Goal: Transaction & Acquisition: Purchase product/service

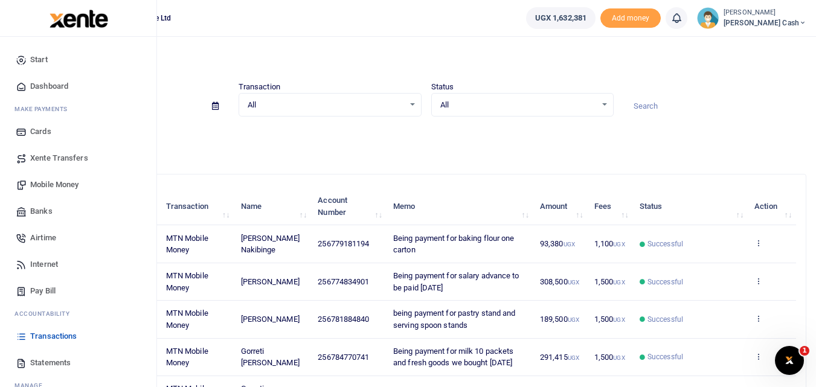
click at [50, 187] on span "Mobile Money" at bounding box center [54, 185] width 48 height 12
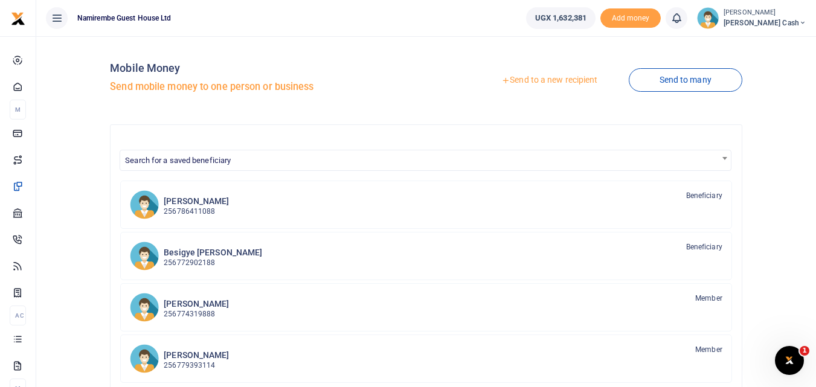
click at [551, 81] on link "Send to a new recipient" at bounding box center [549, 80] width 158 height 22
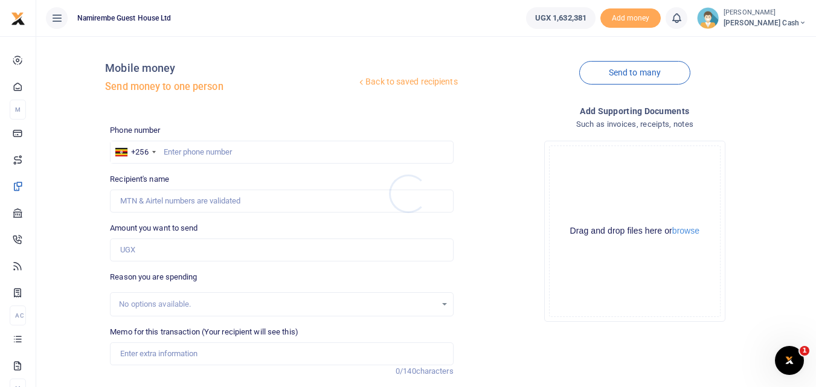
click at [171, 150] on div at bounding box center [408, 193] width 816 height 387
click at [171, 150] on input "text" at bounding box center [281, 152] width 343 height 23
click at [164, 147] on input "text" at bounding box center [281, 152] width 343 height 23
click at [164, 150] on input "text" at bounding box center [281, 152] width 343 height 23
click at [171, 150] on input "text" at bounding box center [281, 152] width 343 height 23
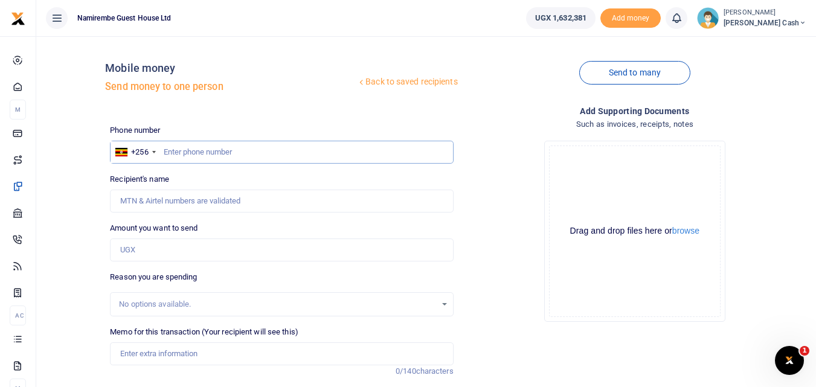
click at [180, 150] on input "text" at bounding box center [281, 152] width 343 height 23
type input "0701909861"
type input "[PERSON_NAME]"
type input "0701909861"
click at [135, 254] on input "Amount you want to send" at bounding box center [281, 250] width 343 height 23
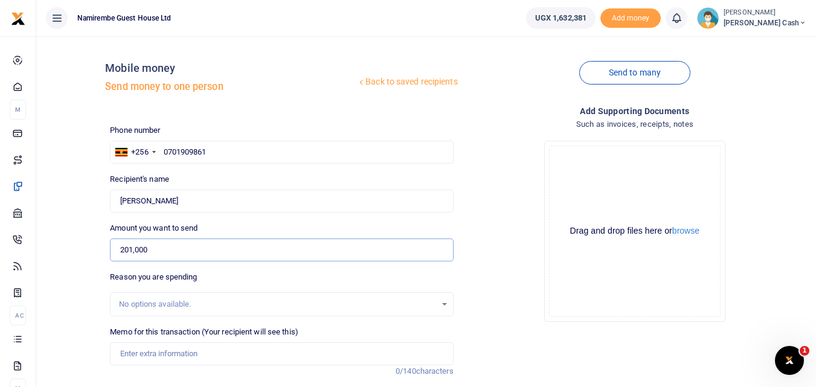
type input "201,000"
click at [136, 352] on input "Memo for this transaction (Your recipient will see this)" at bounding box center [281, 353] width 343 height 23
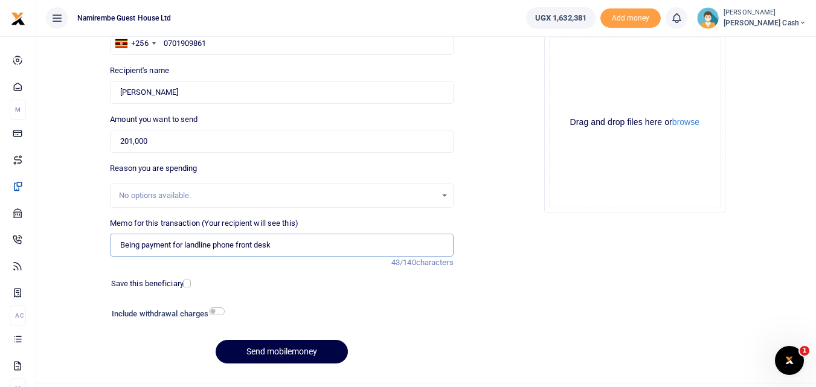
scroll to position [121, 0]
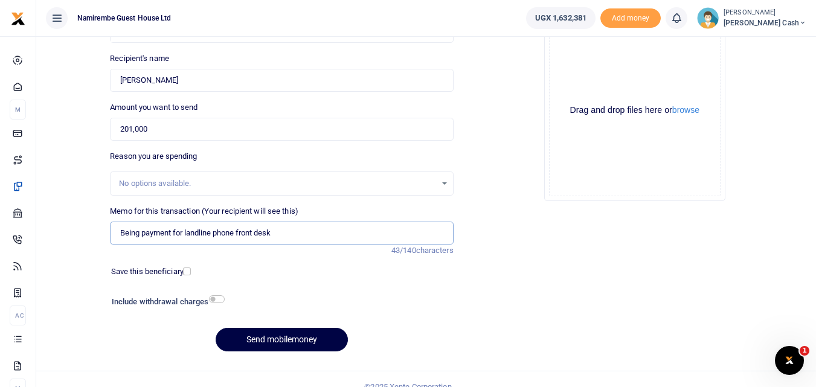
type input "Being payment for landline phone front desk"
click at [219, 299] on input "checkbox" at bounding box center [217, 299] width 16 height 8
checkbox input "true"
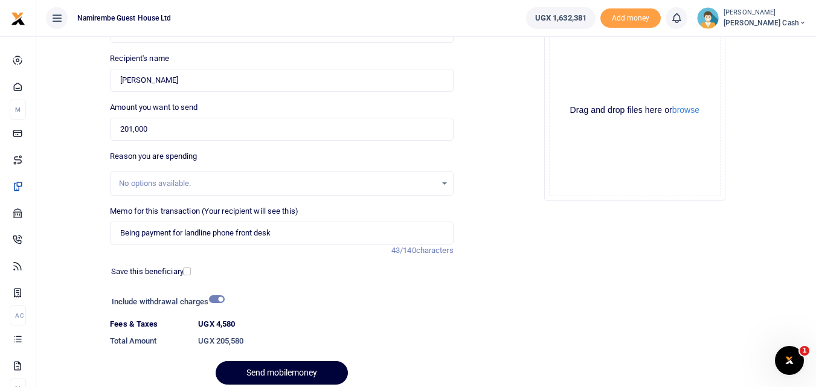
click at [273, 369] on button "Send mobilemoney" at bounding box center [282, 373] width 132 height 24
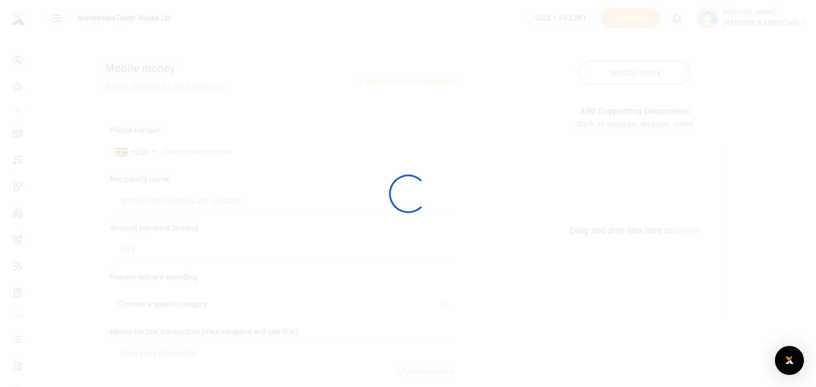
scroll to position [121, 0]
select select
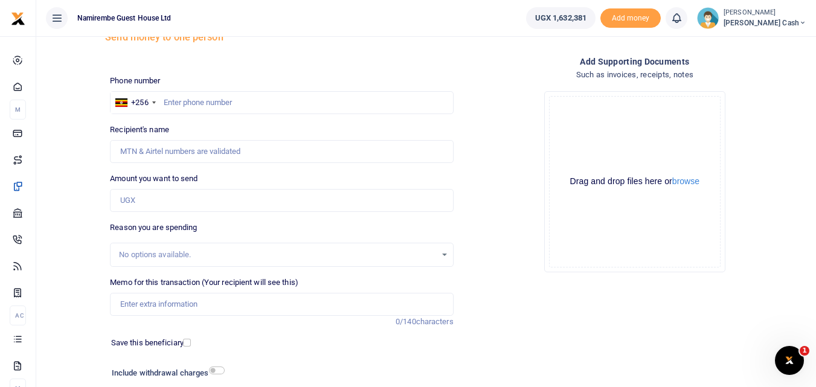
scroll to position [0, 0]
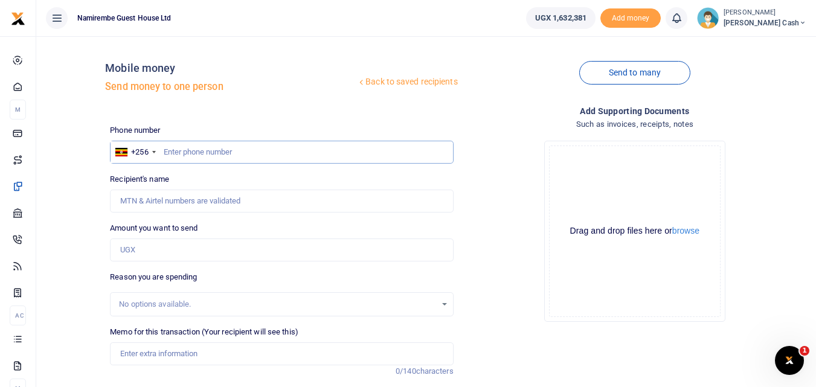
click at [175, 154] on input "text" at bounding box center [281, 152] width 343 height 23
type input "0754513901"
type input "Danson Nuwamanya"
type input "0754513901"
click at [141, 250] on input "Amount you want to send" at bounding box center [281, 250] width 343 height 23
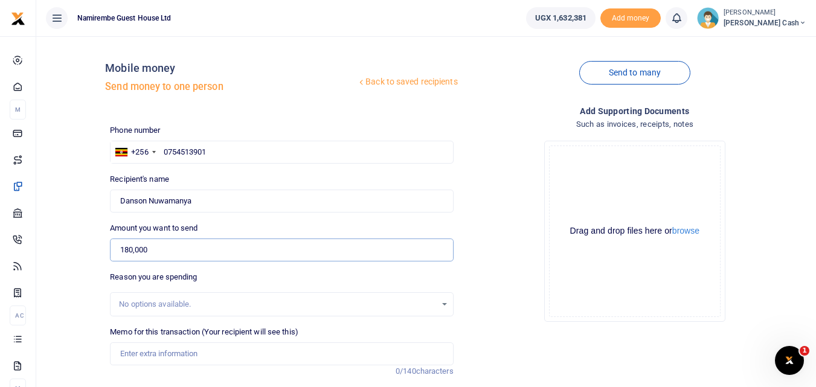
type input "180,000"
click at [137, 353] on input "Memo for this transaction (Your recipient will see this)" at bounding box center [281, 353] width 343 height 23
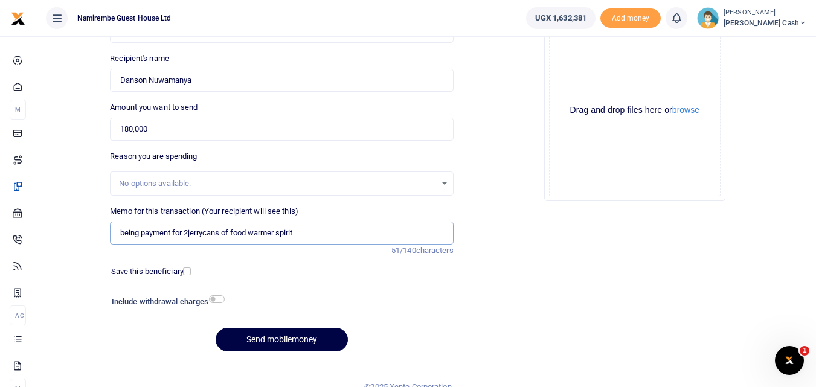
type input "being payment for 2jerrycans of food warmer spirit"
click at [215, 300] on input "checkbox" at bounding box center [217, 299] width 16 height 8
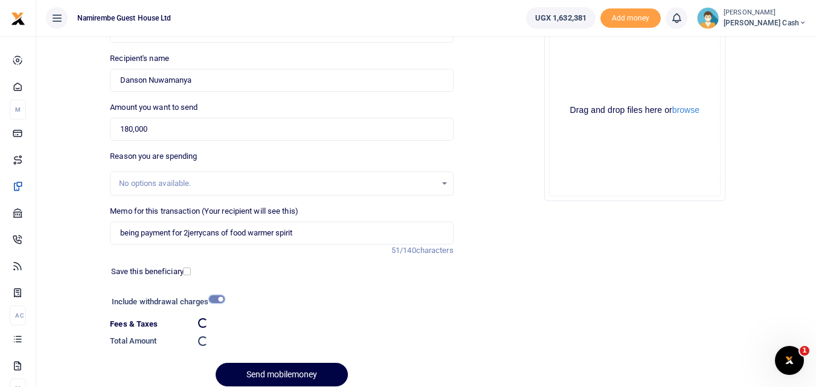
click at [215, 300] on input "checkbox" at bounding box center [217, 299] width 16 height 8
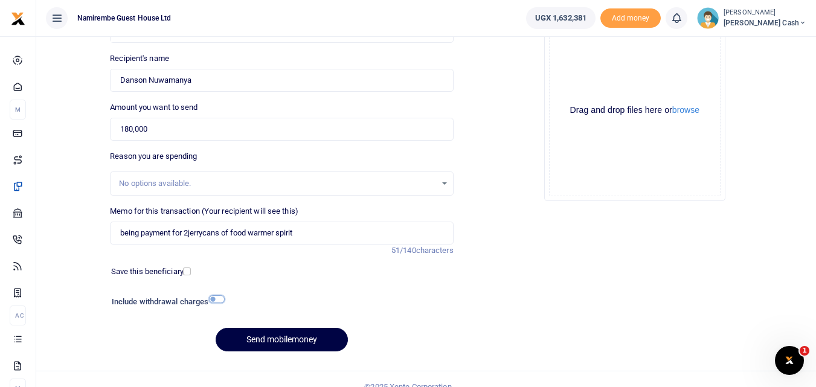
click at [211, 298] on input "checkbox" at bounding box center [217, 299] width 16 height 8
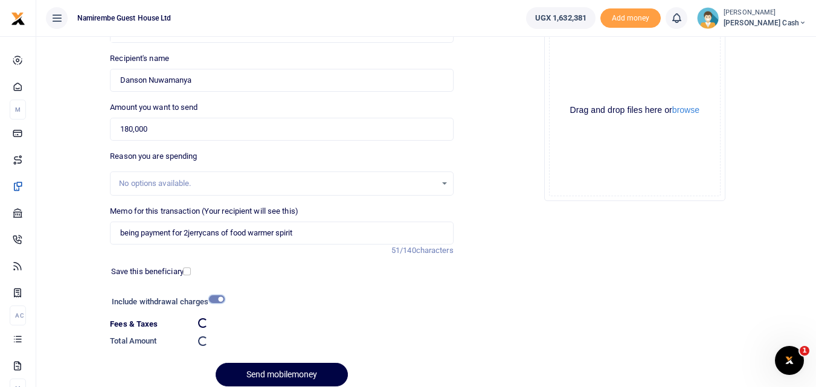
click at [211, 298] on input "checkbox" at bounding box center [217, 299] width 16 height 8
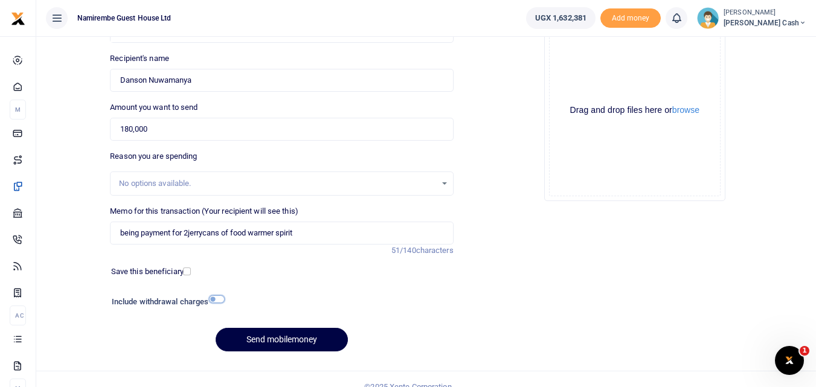
click at [220, 300] on input "checkbox" at bounding box center [217, 299] width 16 height 8
checkbox input "true"
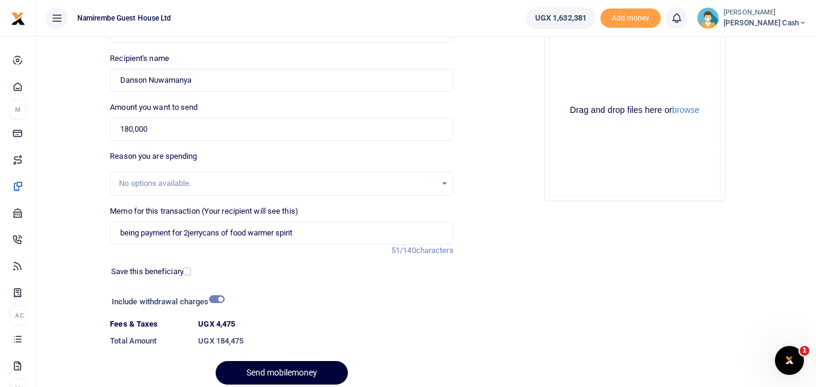
click at [272, 368] on button "Send mobilemoney" at bounding box center [282, 373] width 132 height 24
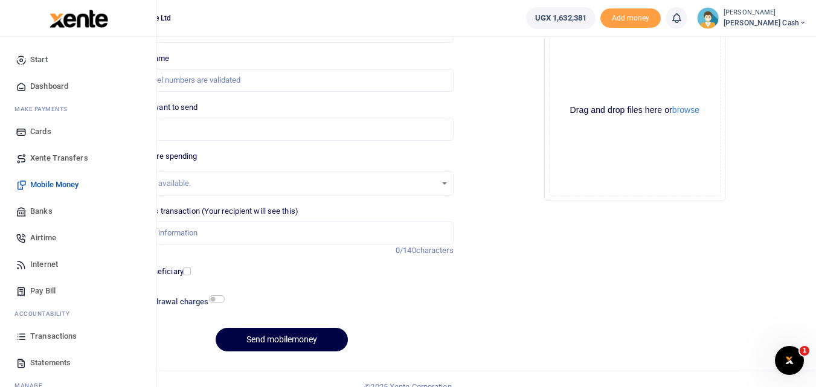
click at [59, 341] on span "Transactions" at bounding box center [53, 336] width 46 height 12
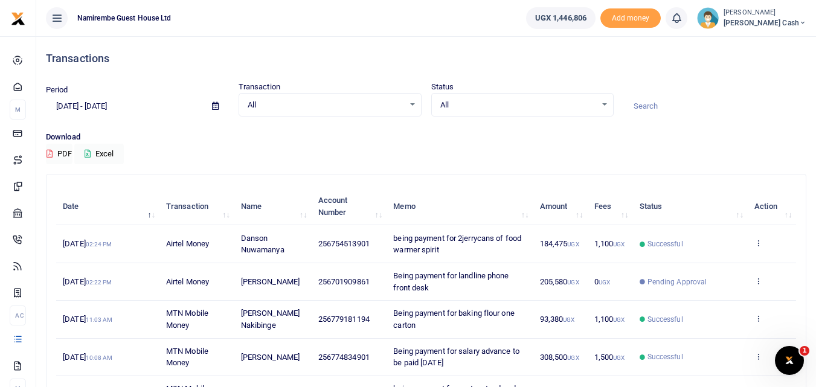
drag, startPoint x: 513, startPoint y: 272, endPoint x: 466, endPoint y: 147, distance: 133.2
click at [466, 147] on div "Download PDF Excel" at bounding box center [426, 147] width 760 height 33
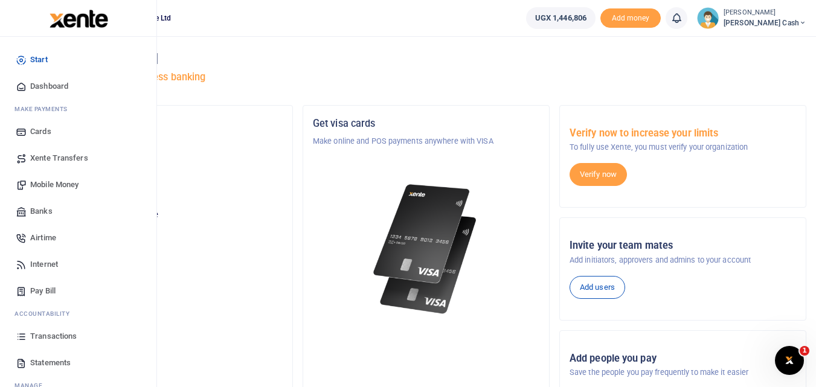
click at [39, 339] on span "Transactions" at bounding box center [53, 336] width 46 height 12
